Goal: Task Accomplishment & Management: Use online tool/utility

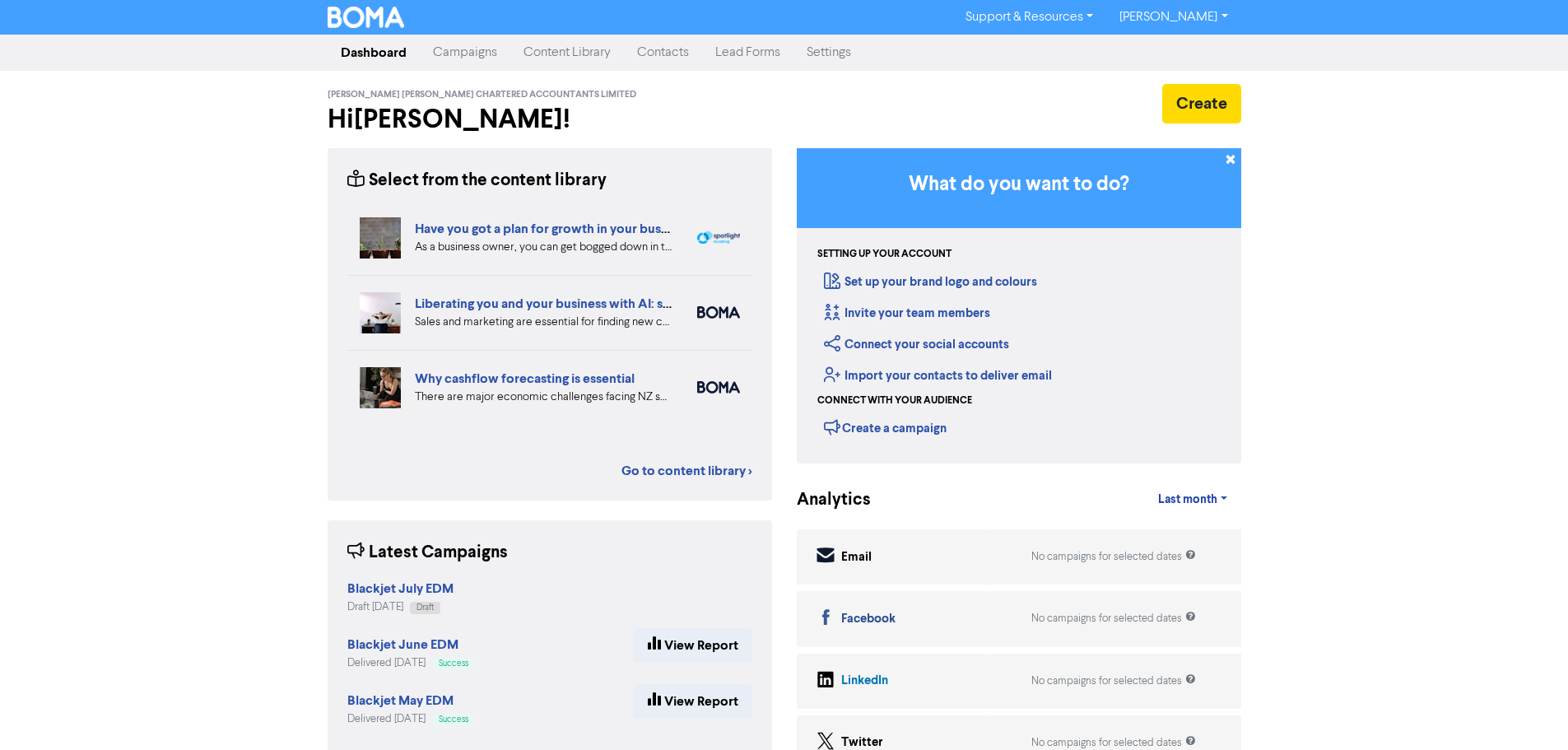
click at [666, 58] on link "Contacts" at bounding box center [663, 52] width 78 height 33
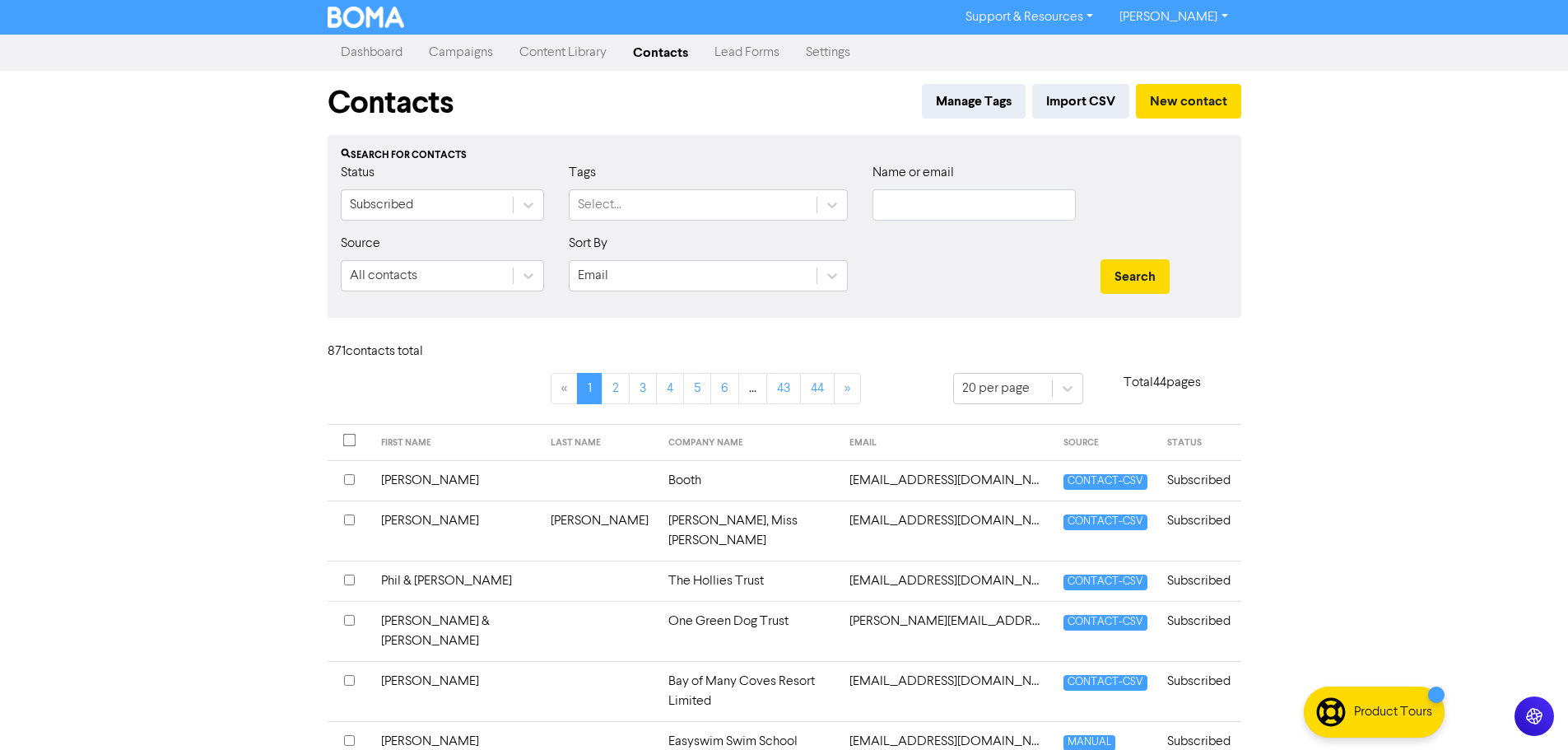
click at [938, 221] on div "Name or email" at bounding box center [973, 198] width 228 height 71
click at [936, 219] on input "text" at bounding box center [974, 204] width 203 height 31
type input "g"
type input "r"
type input "grow my business"
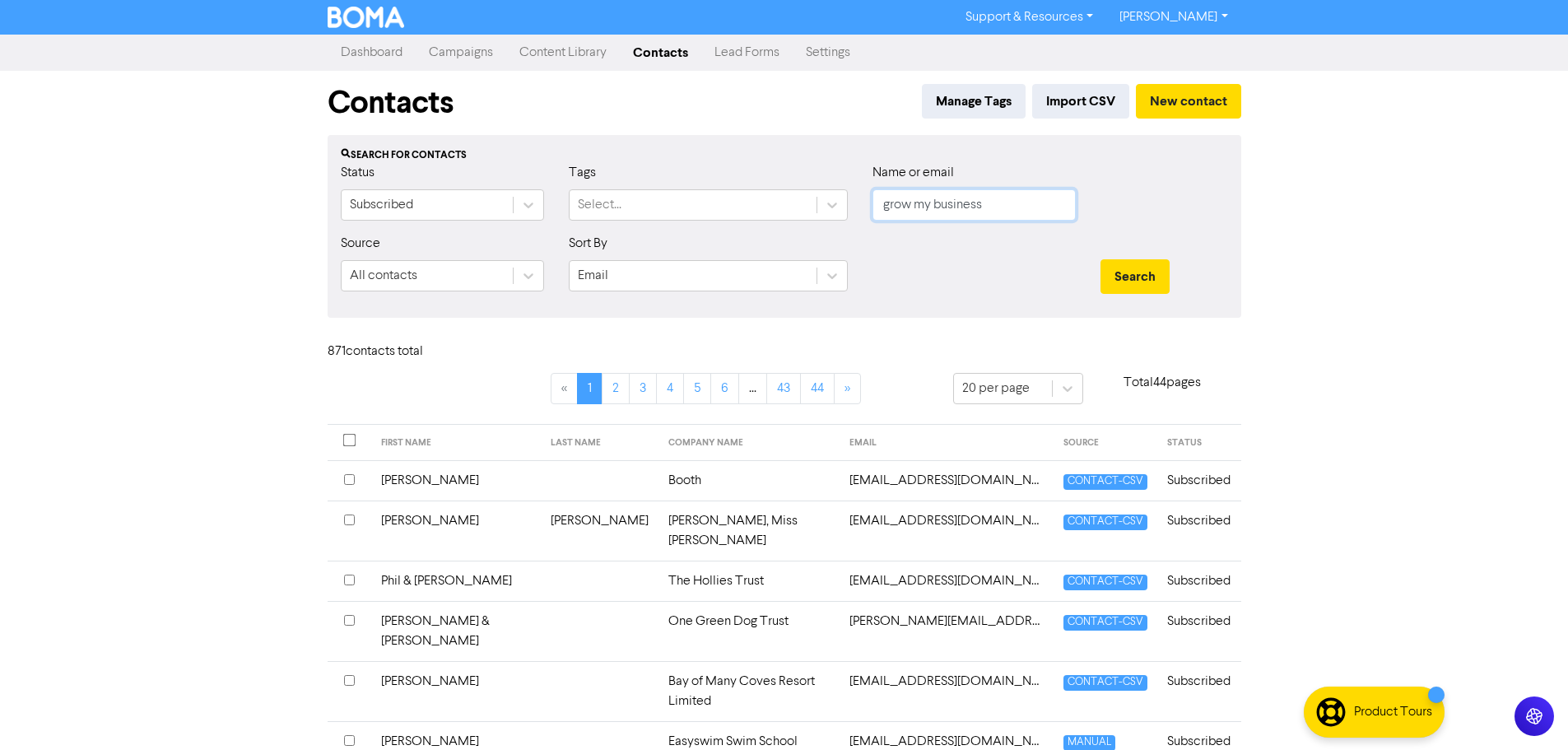
click at [1100, 259] on button "Search" at bounding box center [1134, 276] width 69 height 34
